Goal: Information Seeking & Learning: Learn about a topic

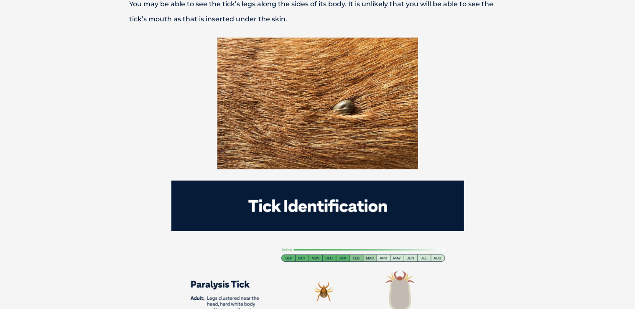
scroll to position [397, 0]
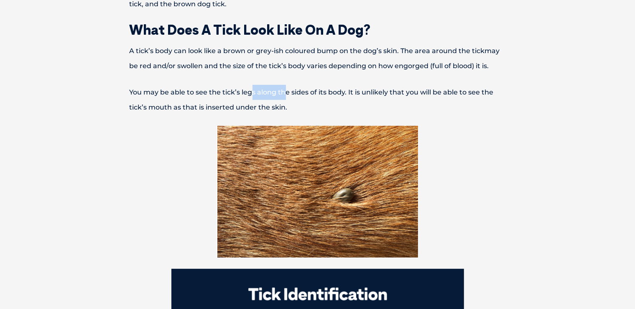
drag, startPoint x: 252, startPoint y: 79, endPoint x: 346, endPoint y: 81, distance: 94.1
click at [303, 85] on p "You may be able to see the tick’s legs along the sides of its body. It is unlik…" at bounding box center [317, 100] width 435 height 30
click at [346, 85] on p "You may be able to see the tick’s legs along the sides of its body. It is unlik…" at bounding box center [317, 100] width 435 height 30
drag, startPoint x: 346, startPoint y: 81, endPoint x: 405, endPoint y: 81, distance: 58.1
click at [367, 85] on p "You may be able to see the tick’s legs along the sides of its body. It is unlik…" at bounding box center [317, 100] width 435 height 30
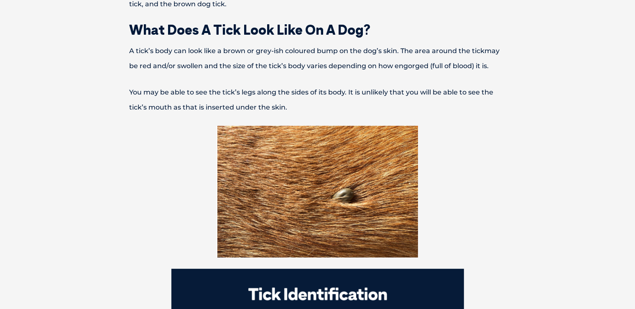
click at [405, 85] on p "You may be able to see the tick’s legs along the sides of its body. It is unlik…" at bounding box center [317, 100] width 435 height 30
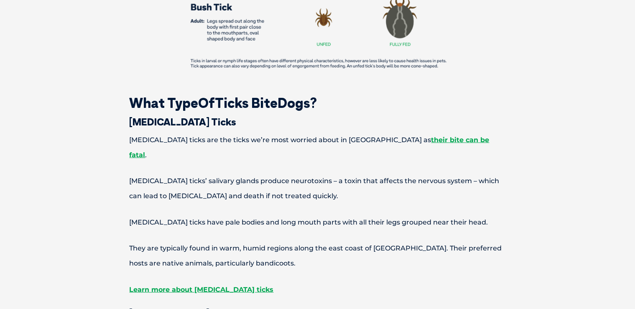
scroll to position [883, 0]
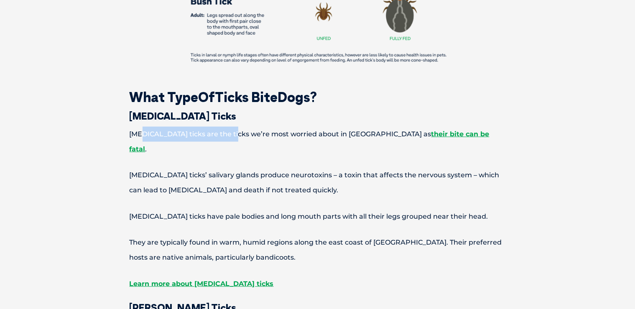
drag, startPoint x: 145, startPoint y: 119, endPoint x: 256, endPoint y: 121, distance: 110.8
click at [228, 127] on p "[MEDICAL_DATA] ticks are the ticks we’re most worried about in [GEOGRAPHIC_DATA…" at bounding box center [317, 142] width 435 height 30
click at [262, 127] on p "[MEDICAL_DATA] ticks are the ticks we’re most worried about in [GEOGRAPHIC_DATA…" at bounding box center [317, 142] width 435 height 30
drag, startPoint x: 262, startPoint y: 122, endPoint x: 323, endPoint y: 122, distance: 61.9
click at [282, 127] on p "[MEDICAL_DATA] ticks are the ticks we’re most worried about in [GEOGRAPHIC_DATA…" at bounding box center [317, 142] width 435 height 30
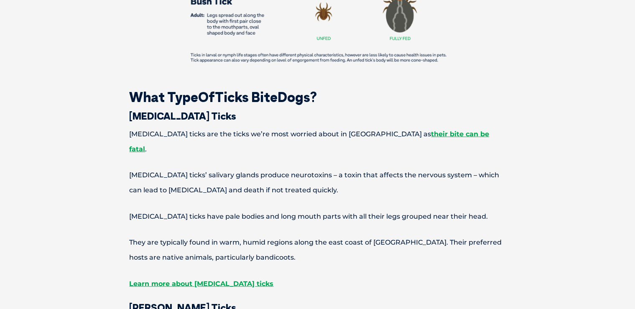
click at [332, 127] on p "[MEDICAL_DATA] ticks are the ticks we’re most worried about in [GEOGRAPHIC_DATA…" at bounding box center [317, 142] width 435 height 30
drag, startPoint x: 297, startPoint y: 118, endPoint x: 354, endPoint y: 122, distance: 56.5
click at [327, 127] on p "[MEDICAL_DATA] ticks are the ticks we’re most worried about in [GEOGRAPHIC_DATA…" at bounding box center [317, 142] width 435 height 30
click at [354, 127] on p "[MEDICAL_DATA] ticks are the ticks we’re most worried about in [GEOGRAPHIC_DATA…" at bounding box center [317, 142] width 435 height 30
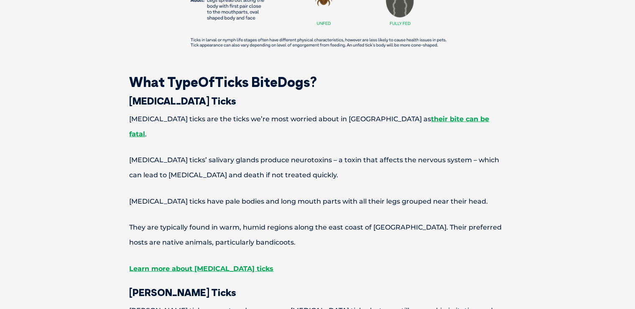
scroll to position [927, 0]
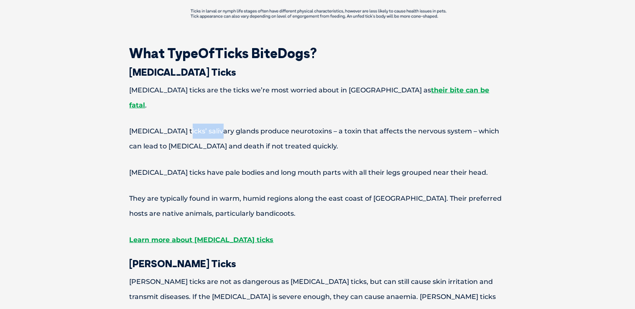
drag, startPoint x: 178, startPoint y: 101, endPoint x: 243, endPoint y: 103, distance: 64.8
click at [222, 124] on p "[MEDICAL_DATA] ticks’ salivary glands produce neurotoxins – a toxin that affect…" at bounding box center [317, 139] width 435 height 30
click at [246, 124] on p "[MEDICAL_DATA] ticks’ salivary glands produce neurotoxins – a toxin that affect…" at bounding box center [317, 139] width 435 height 30
drag, startPoint x: 246, startPoint y: 103, endPoint x: 312, endPoint y: 109, distance: 66.8
click at [265, 124] on p "[MEDICAL_DATA] ticks’ salivary glands produce neurotoxins – a toxin that affect…" at bounding box center [317, 139] width 435 height 30
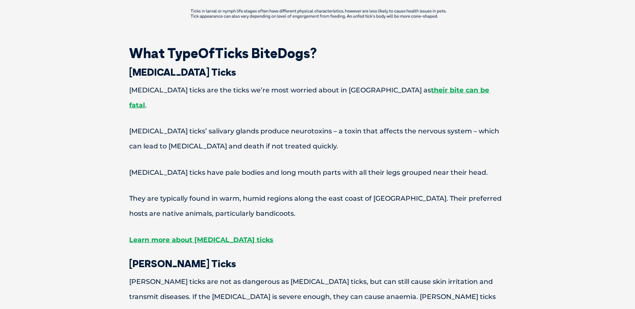
click at [313, 124] on p "[MEDICAL_DATA] ticks’ salivary glands produce neurotoxins – a toxin that affect…" at bounding box center [317, 139] width 435 height 30
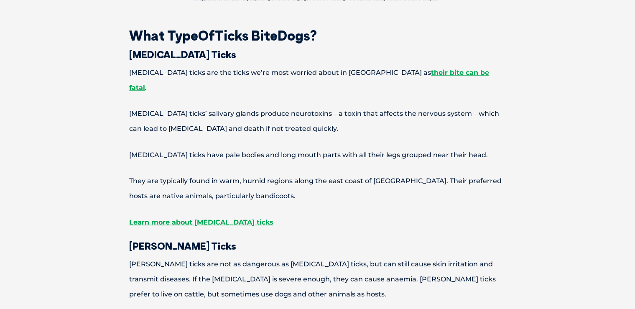
scroll to position [971, 0]
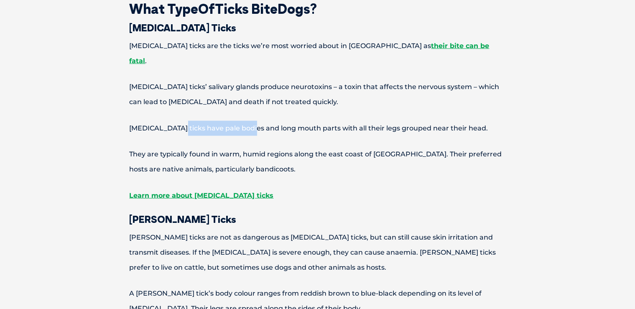
drag, startPoint x: 180, startPoint y: 92, endPoint x: 274, endPoint y: 104, distance: 94.9
click at [246, 121] on p "[MEDICAL_DATA] ticks have pale bodies and long mouth parts with all their legs …" at bounding box center [317, 128] width 435 height 15
click at [275, 121] on p "[MEDICAL_DATA] ticks have pale bodies and long mouth parts with all their legs …" at bounding box center [317, 128] width 435 height 15
drag, startPoint x: 275, startPoint y: 104, endPoint x: 345, endPoint y: 104, distance: 70.6
click at [318, 121] on p "[MEDICAL_DATA] ticks have pale bodies and long mouth parts with all their legs …" at bounding box center [317, 128] width 435 height 15
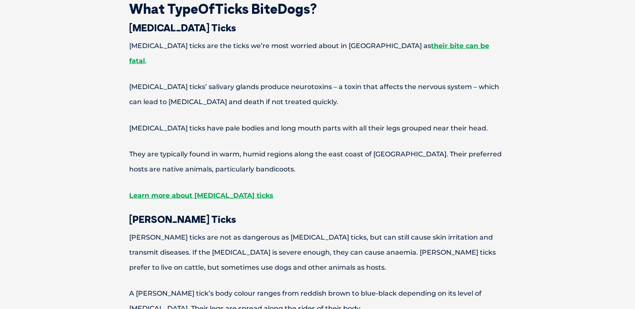
click at [362, 121] on p "[MEDICAL_DATA] ticks have pale bodies and long mouth parts with all their legs …" at bounding box center [317, 128] width 435 height 15
click at [315, 121] on p "[MEDICAL_DATA] ticks have pale bodies and long mouth parts with all their legs …" at bounding box center [317, 128] width 435 height 15
click at [362, 121] on p "[MEDICAL_DATA] ticks have pale bodies and long mouth parts with all their legs …" at bounding box center [317, 128] width 435 height 15
click at [379, 121] on p "[MEDICAL_DATA] ticks have pale bodies and long mouth parts with all their legs …" at bounding box center [317, 128] width 435 height 15
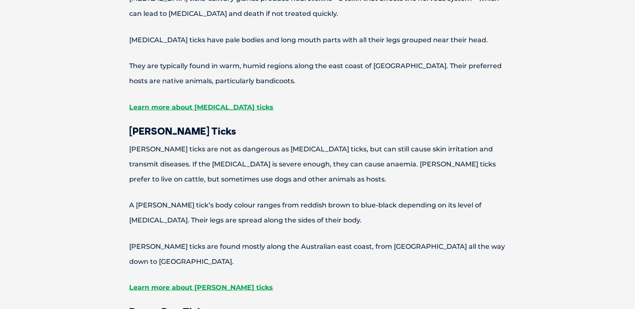
click at [317, 142] on p "[PERSON_NAME] ticks are not as dangerous as [MEDICAL_DATA] ticks, but can still…" at bounding box center [317, 164] width 435 height 45
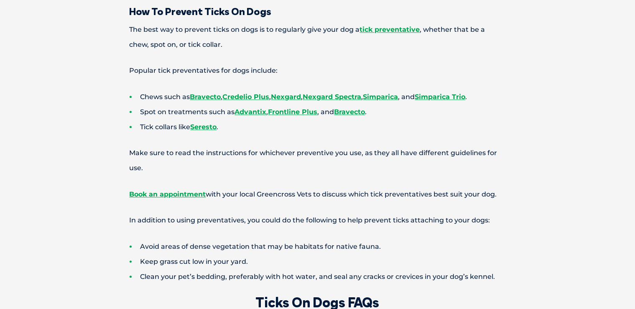
scroll to position [2207, 0]
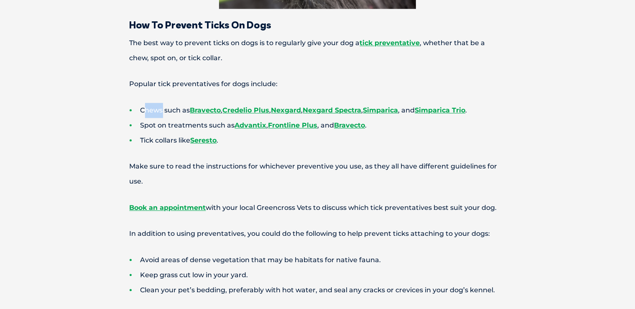
drag, startPoint x: 143, startPoint y: 66, endPoint x: 172, endPoint y: 66, distance: 29.3
click at [169, 103] on li "Chews such as Bravecto , Credelio Plus , Nexgard , Nexgard Spectra , Simparica …" at bounding box center [332, 110] width 405 height 15
click at [156, 103] on li "Chews such as Bravecto , Credelio Plus , Nexgard , Nexgard Spectra , Simparica …" at bounding box center [332, 110] width 405 height 15
